Goal: Task Accomplishment & Management: Use online tool/utility

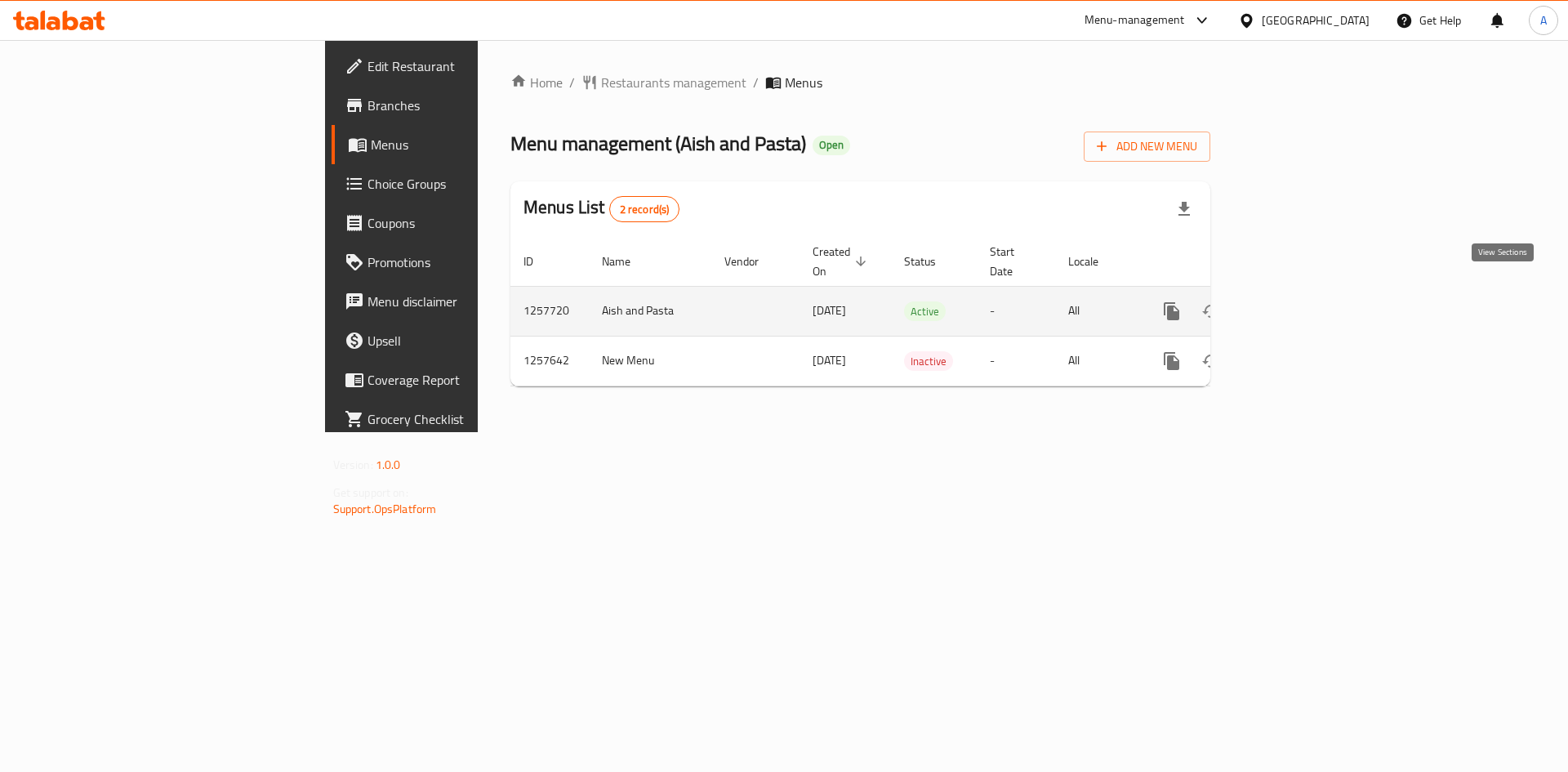
click at [1299, 301] on icon "enhanced table" at bounding box center [1290, 311] width 20 height 20
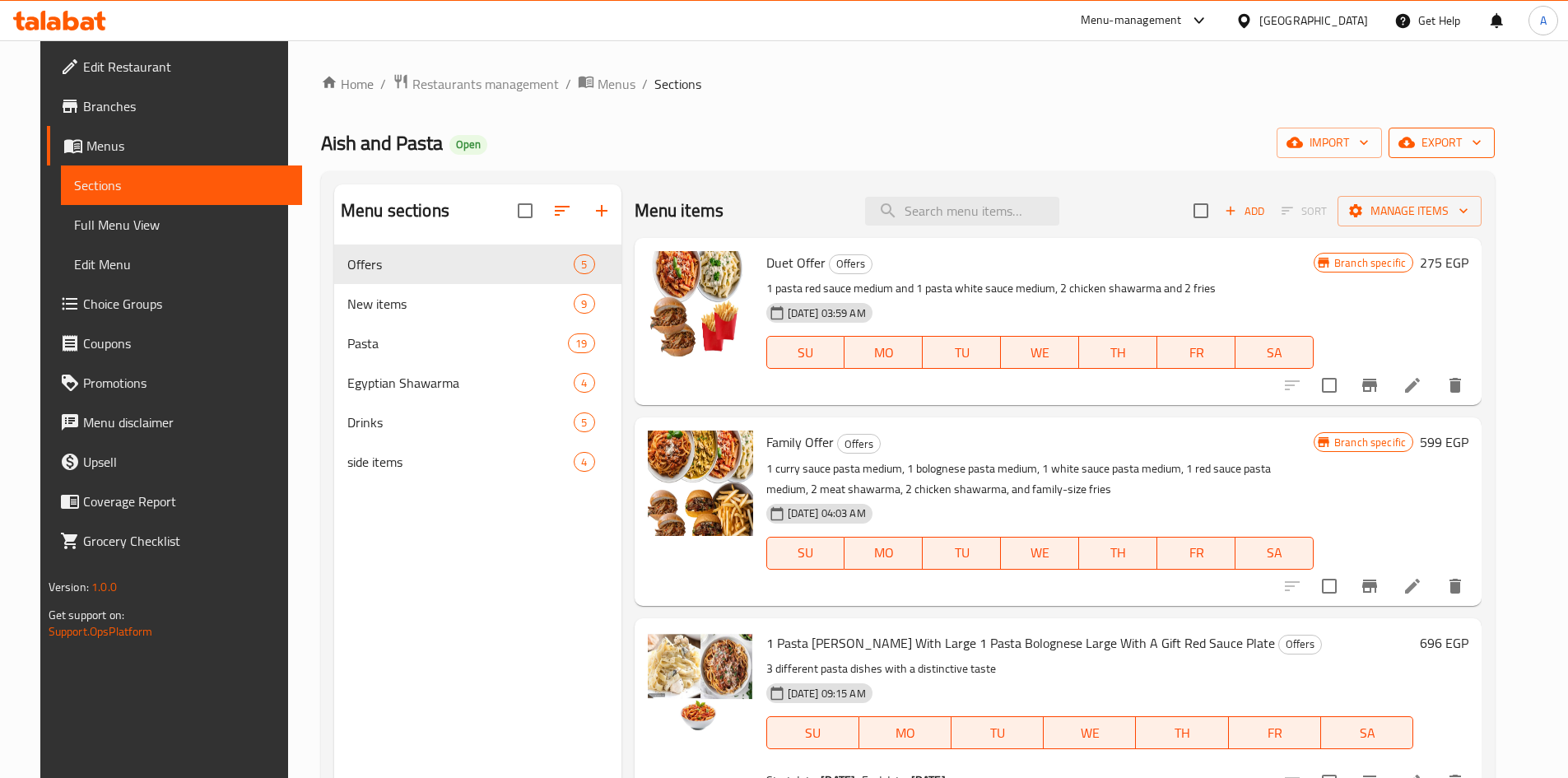
click at [1472, 127] on button "export" at bounding box center [1441, 142] width 106 height 31
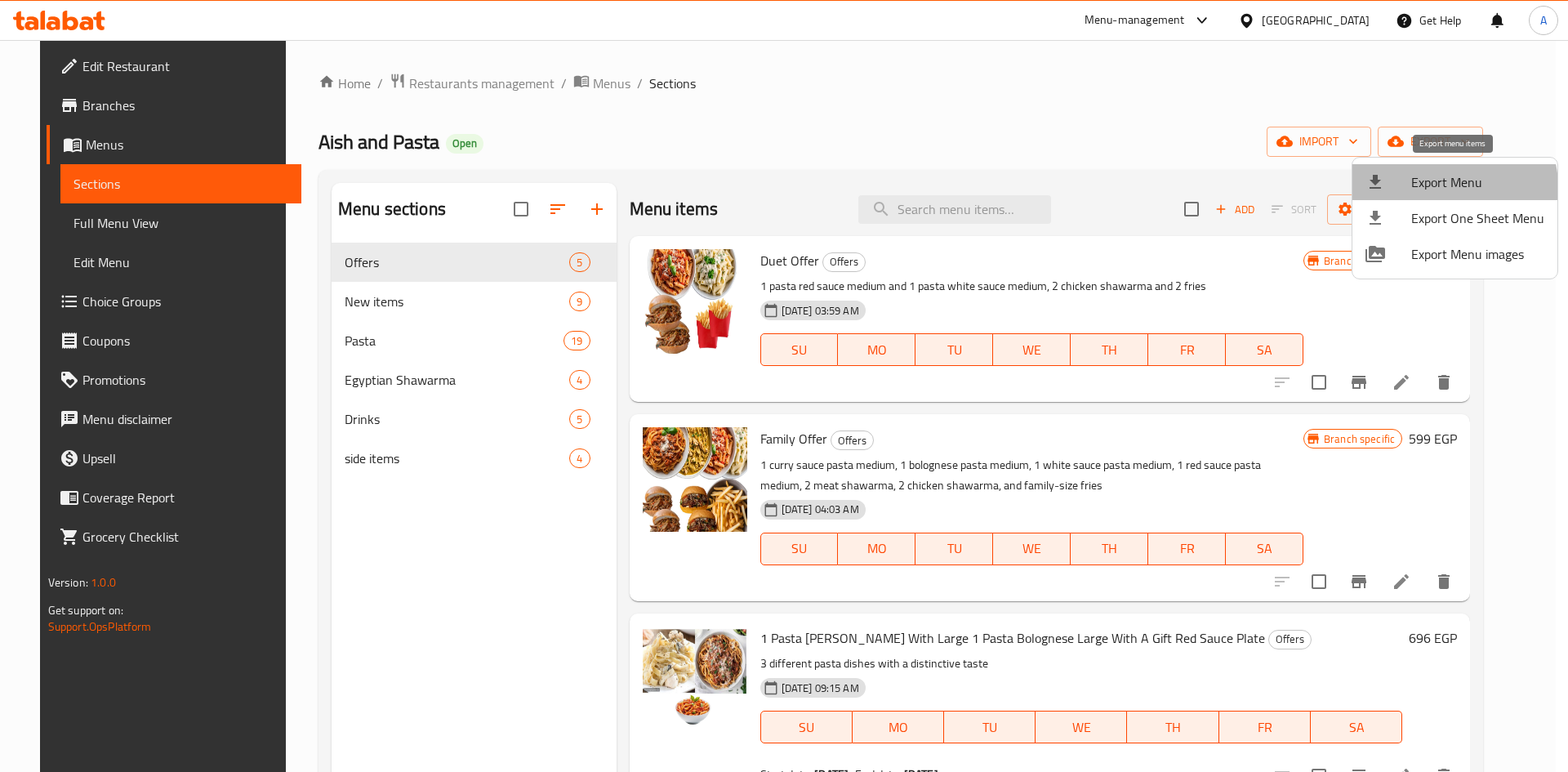
click at [1454, 186] on span "Export Menu" at bounding box center [1478, 182] width 133 height 20
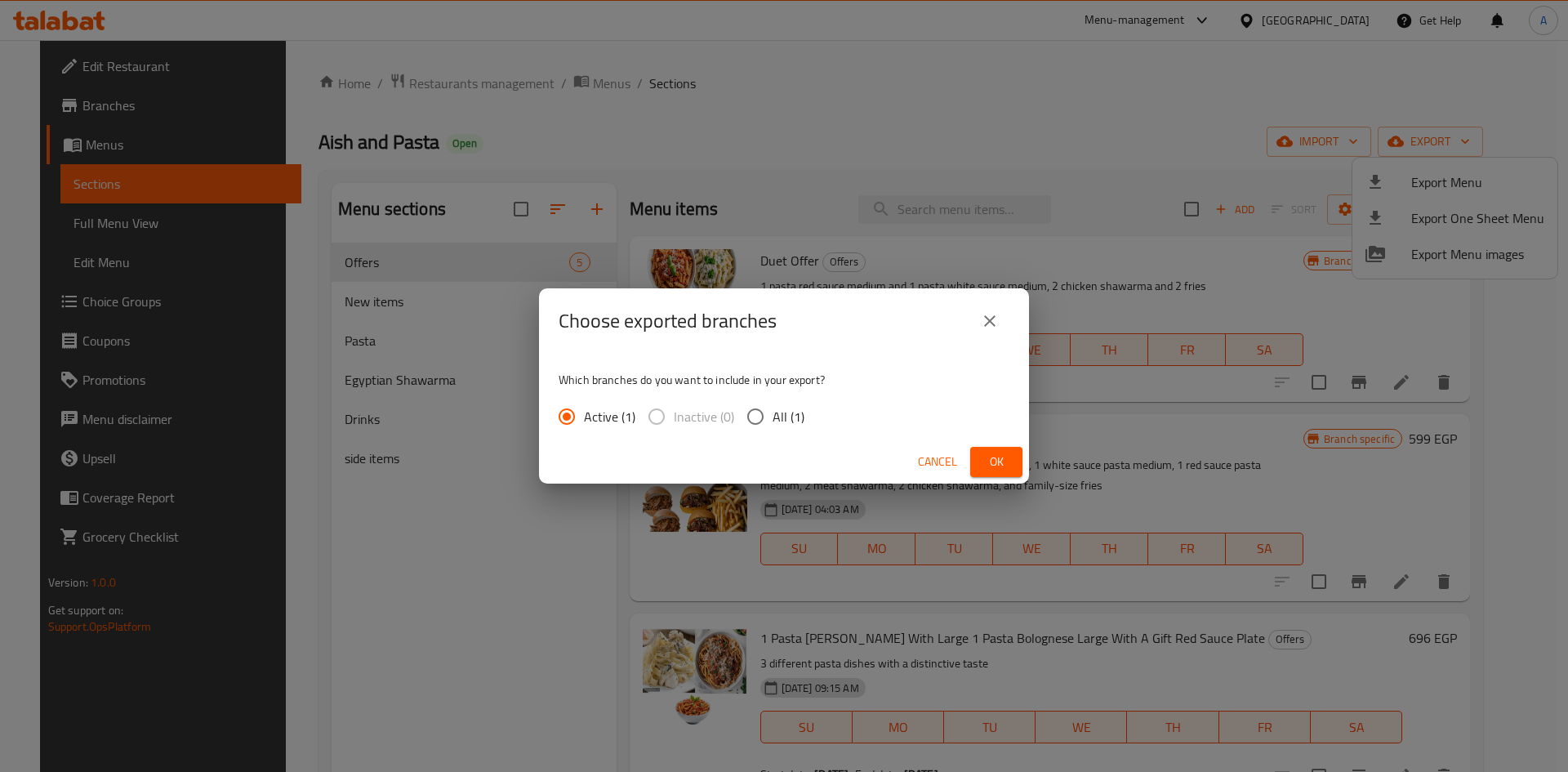
click at [769, 416] on input "All (1)" at bounding box center [754, 416] width 34 height 34
radio input "true"
click at [985, 446] on div "Cancel Ok" at bounding box center [783, 462] width 490 height 44
click at [993, 454] on span "Ok" at bounding box center [996, 461] width 26 height 20
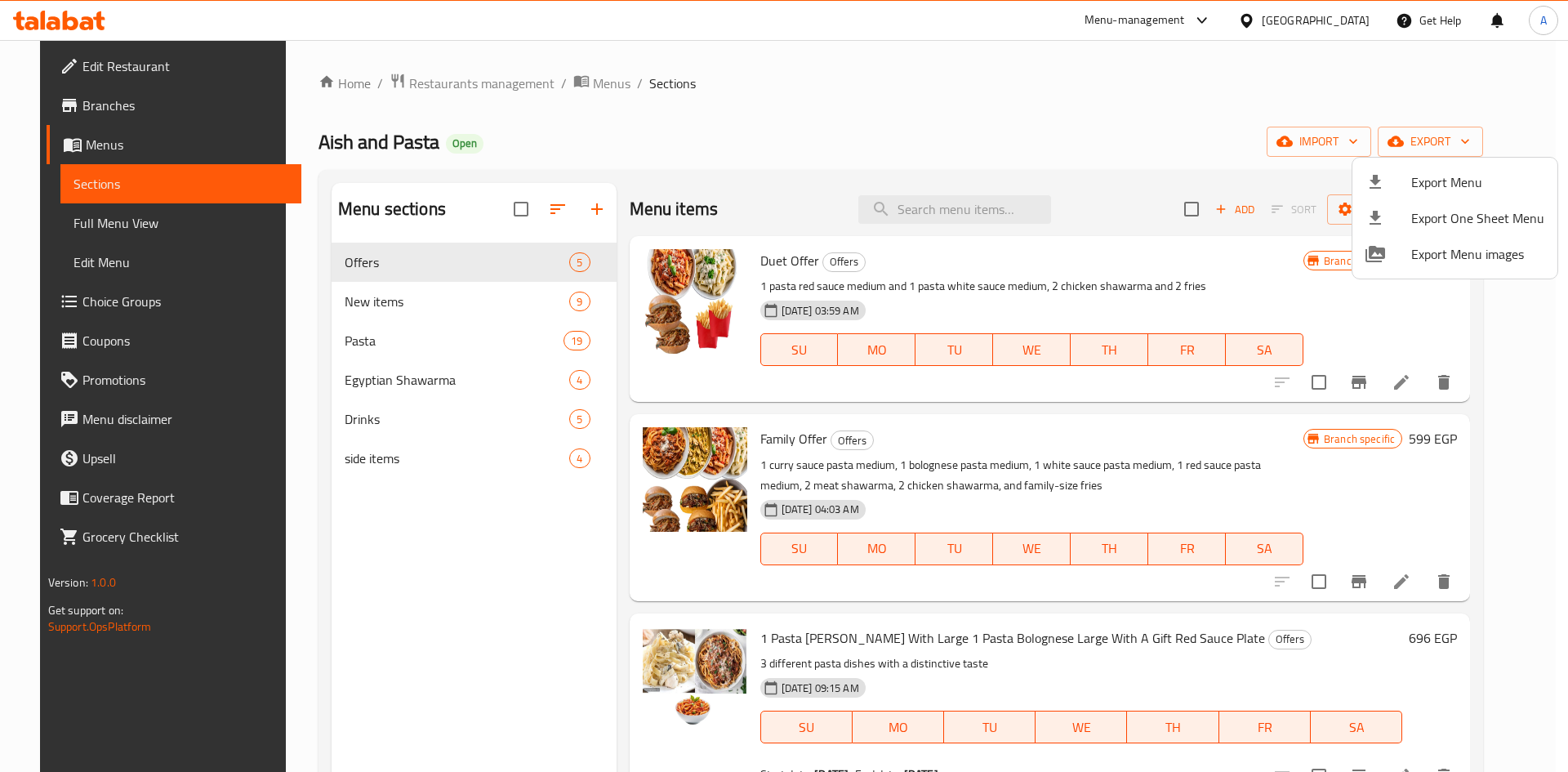
click at [372, 296] on div at bounding box center [784, 386] width 1568 height 772
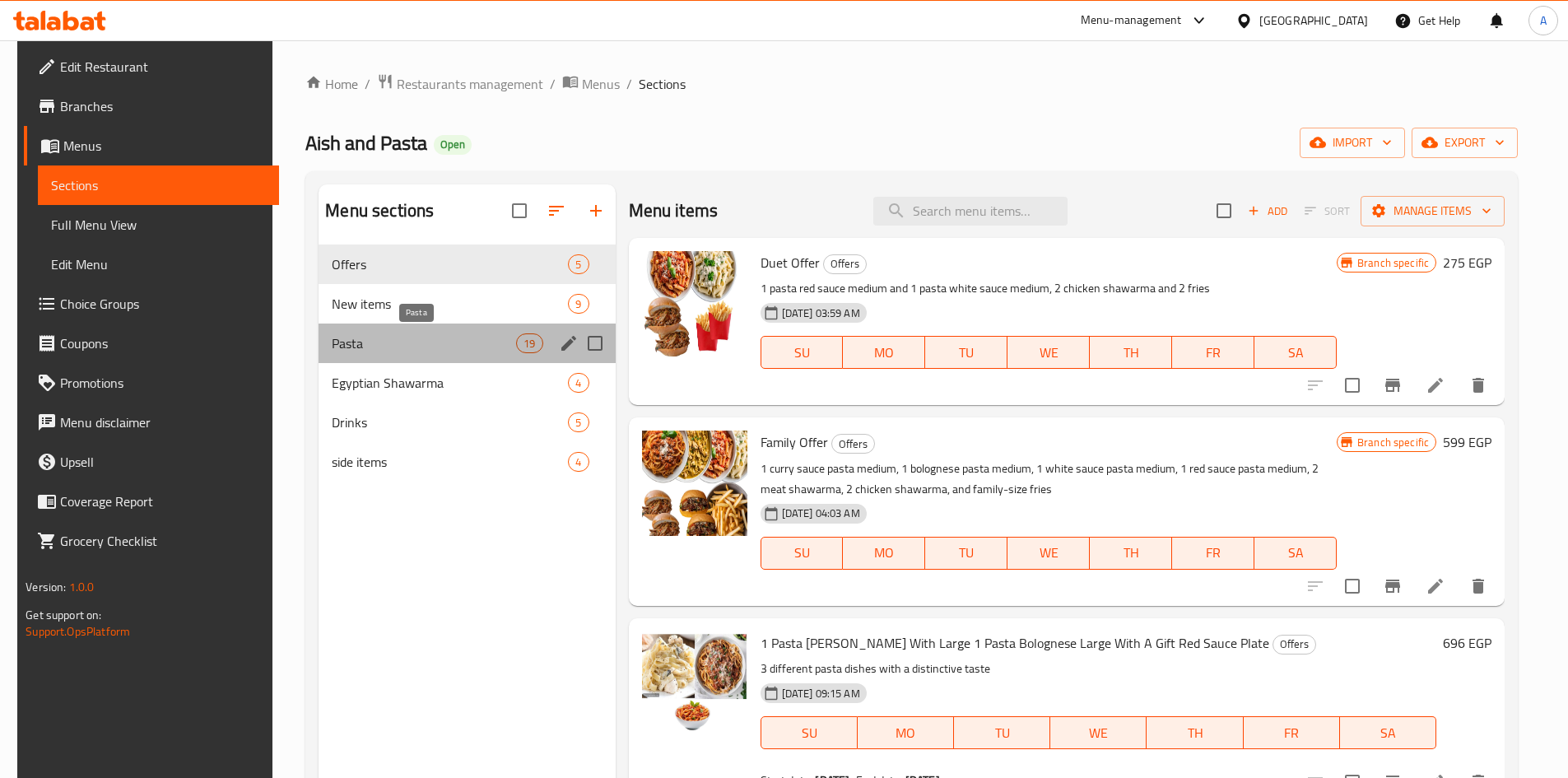
click at [375, 345] on span "Pasta" at bounding box center [424, 343] width 184 height 20
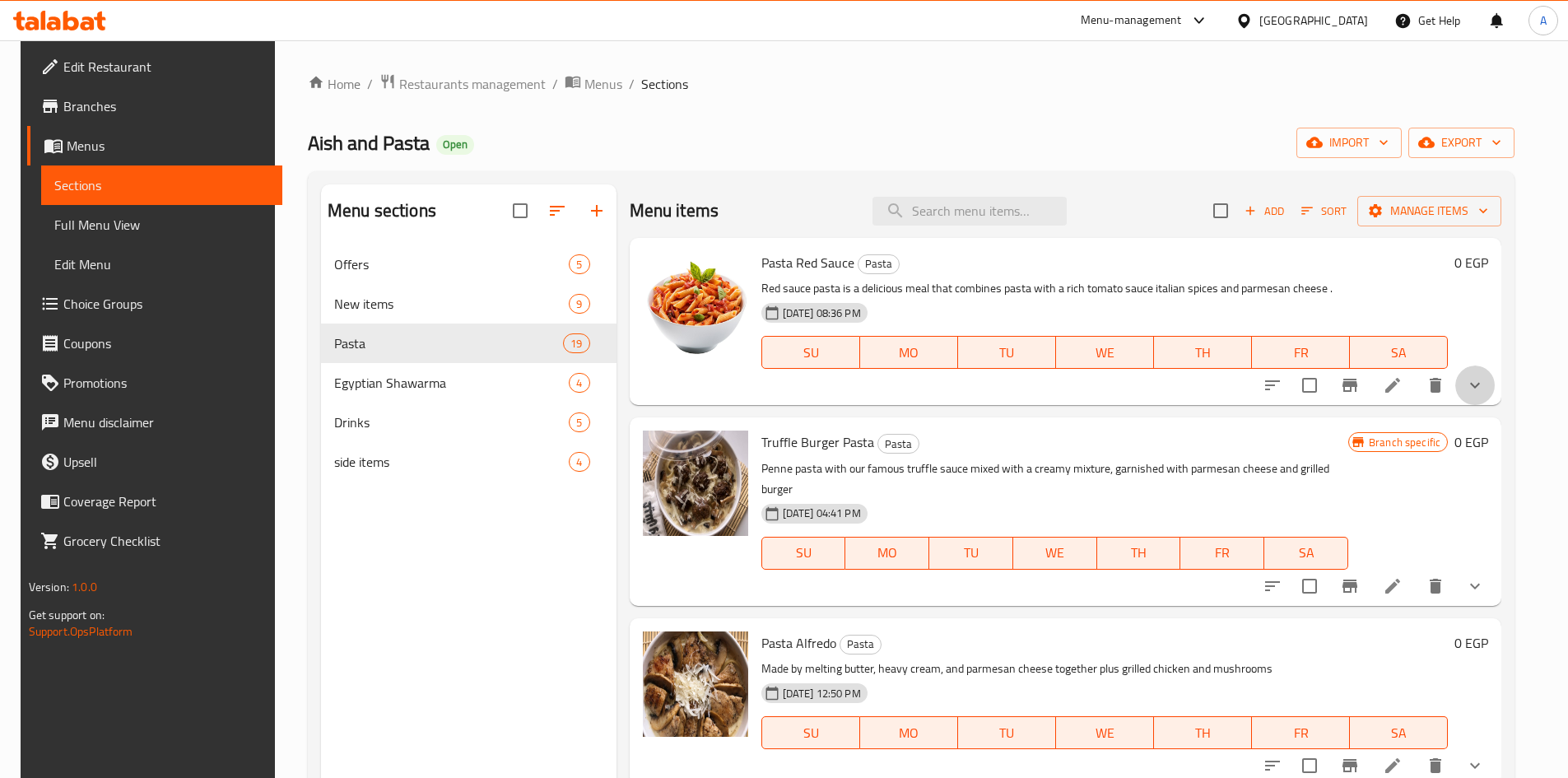
click at [1477, 388] on icon "show more" at bounding box center [1475, 385] width 20 height 20
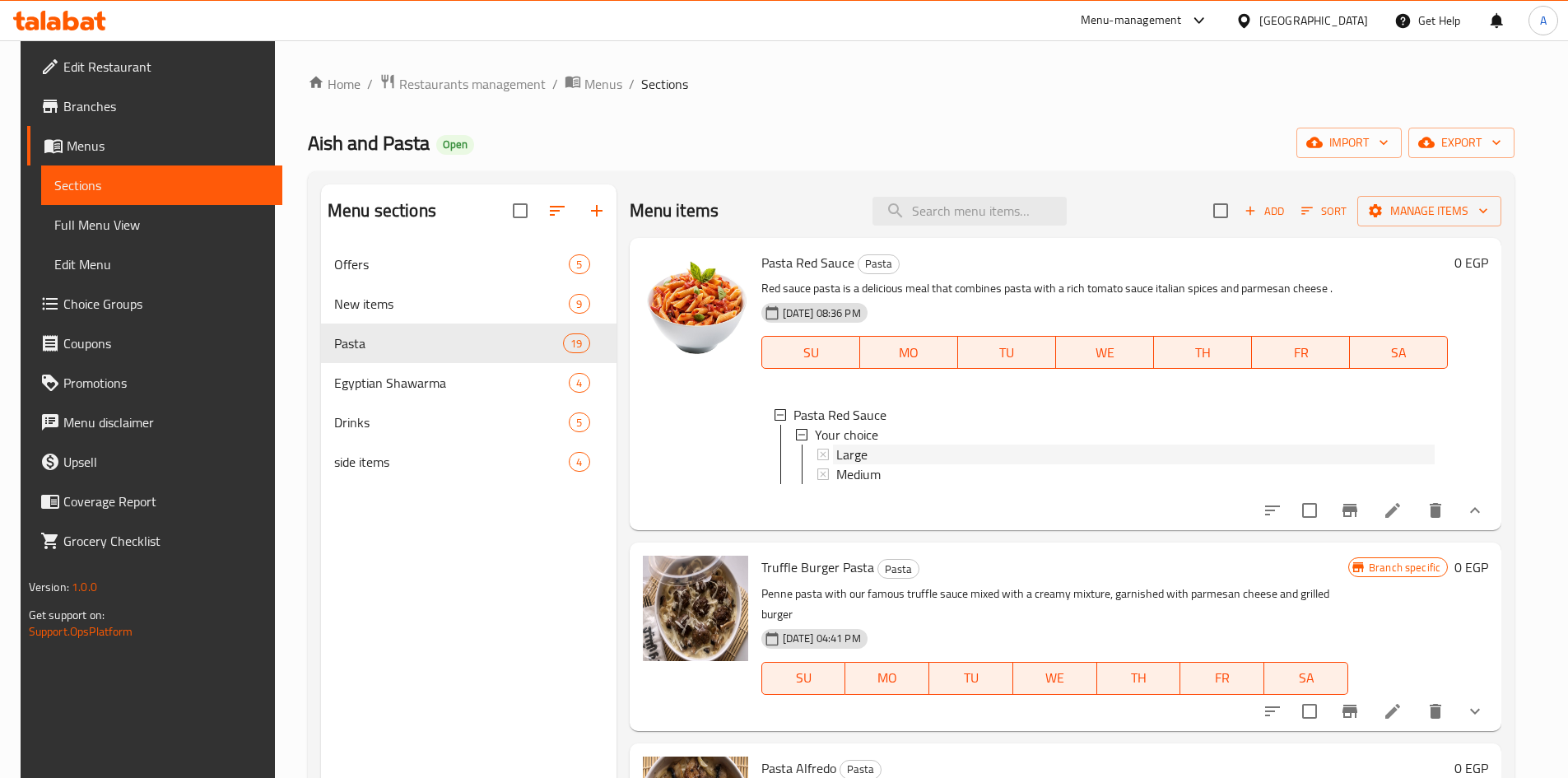
click at [922, 454] on div "Large" at bounding box center [1136, 454] width 599 height 20
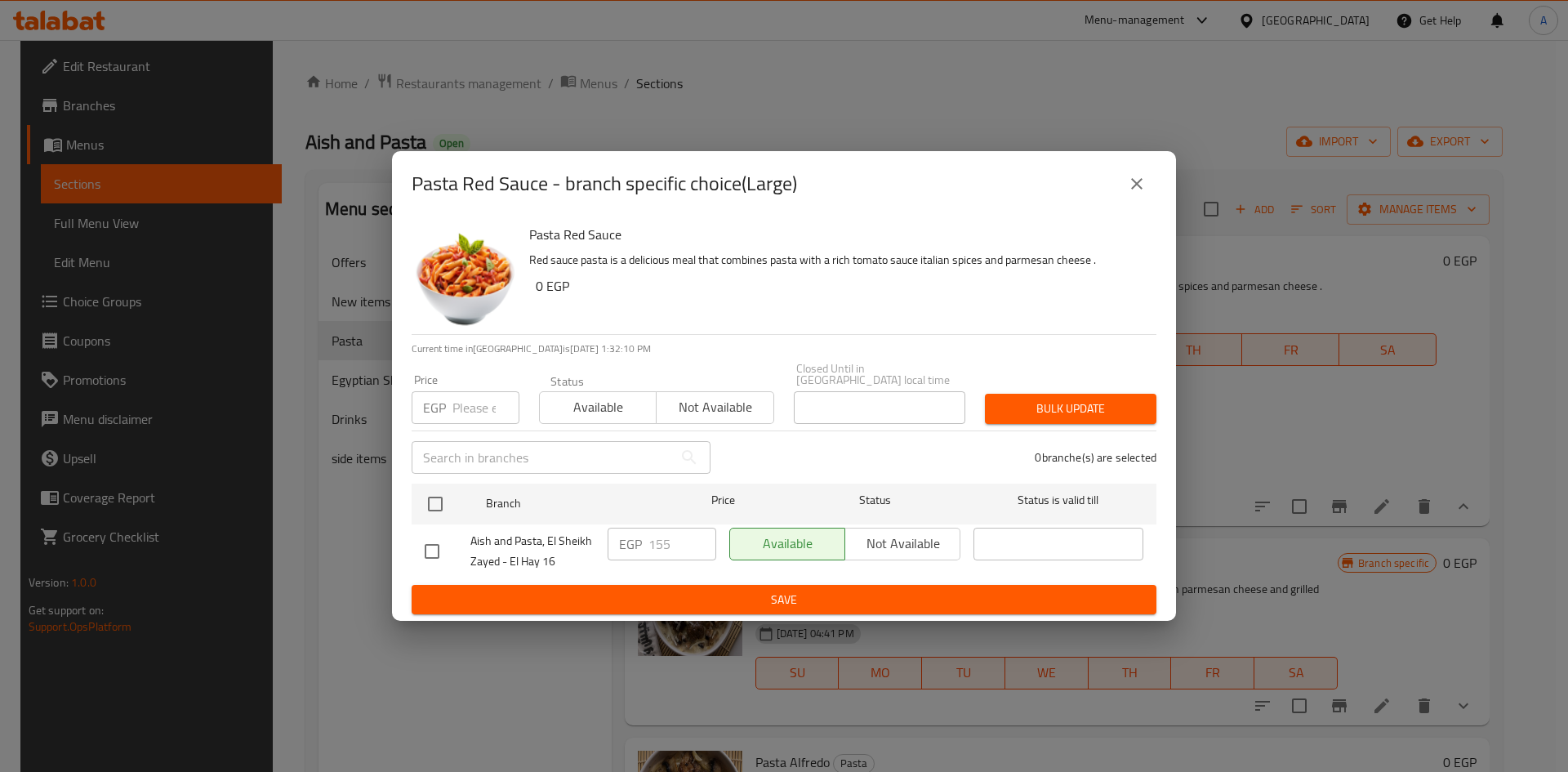
click at [1141, 182] on icon "close" at bounding box center [1136, 184] width 20 height 20
